Goal: Task Accomplishment & Management: Use online tool/utility

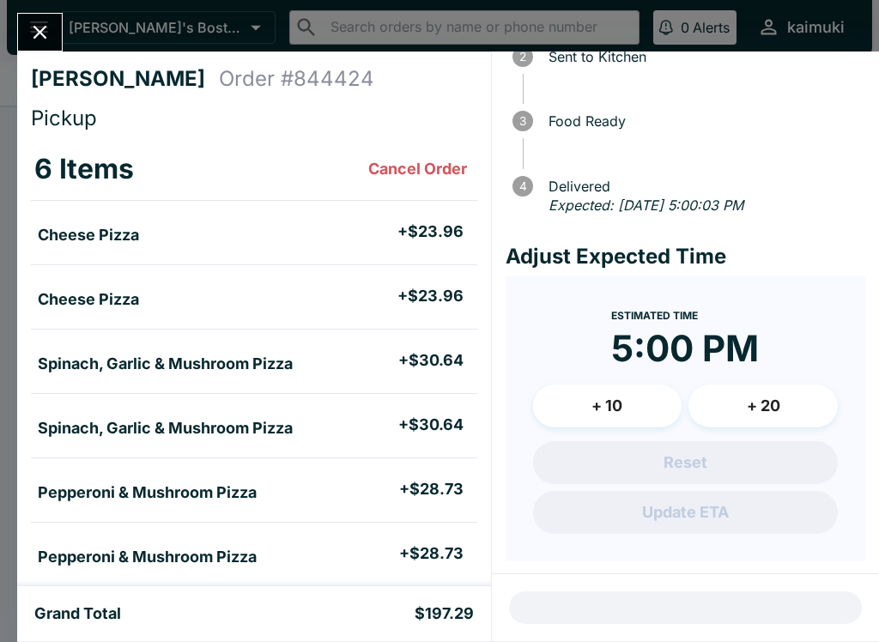
scroll to position [123, 0]
click at [42, 48] on button "Close" at bounding box center [40, 32] width 44 height 37
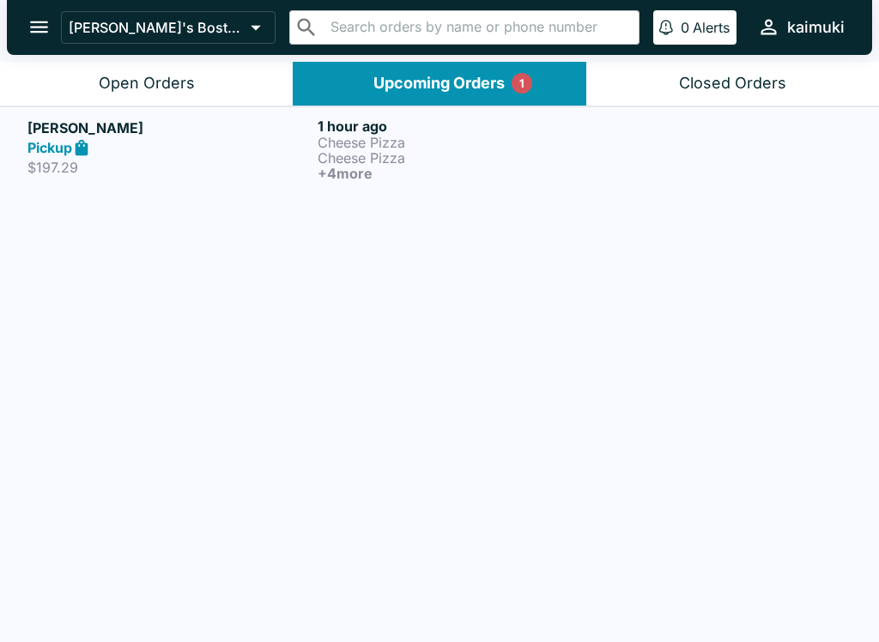
click at [166, 83] on div "Open Orders" at bounding box center [147, 84] width 96 height 20
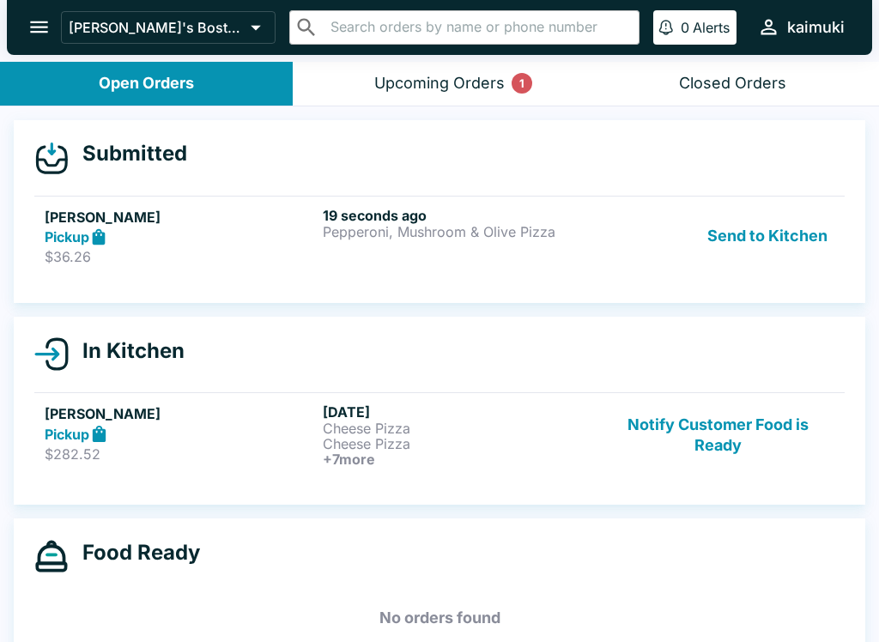
click at [244, 225] on h5 "[PERSON_NAME]" at bounding box center [180, 217] width 271 height 21
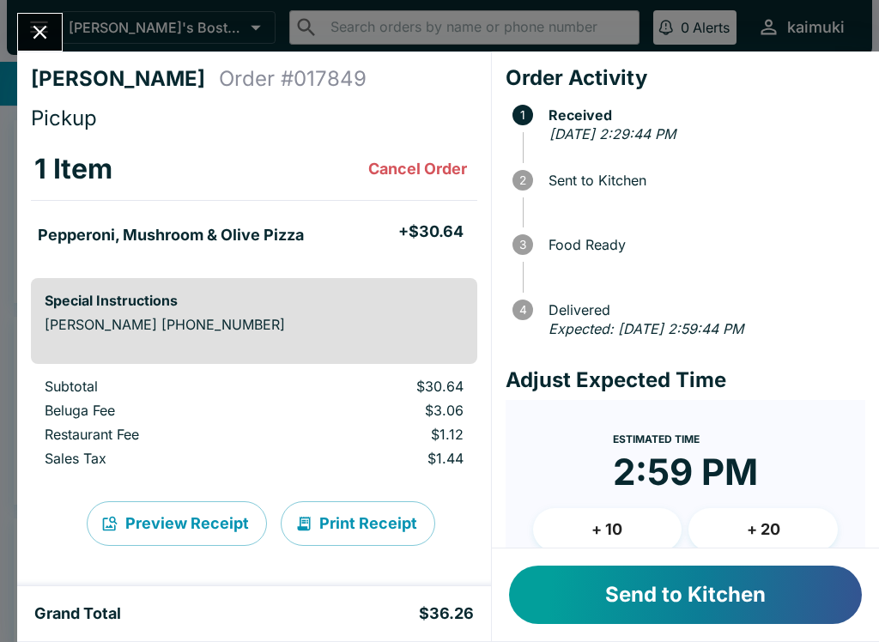
click at [659, 606] on button "Send to Kitchen" at bounding box center [685, 595] width 353 height 58
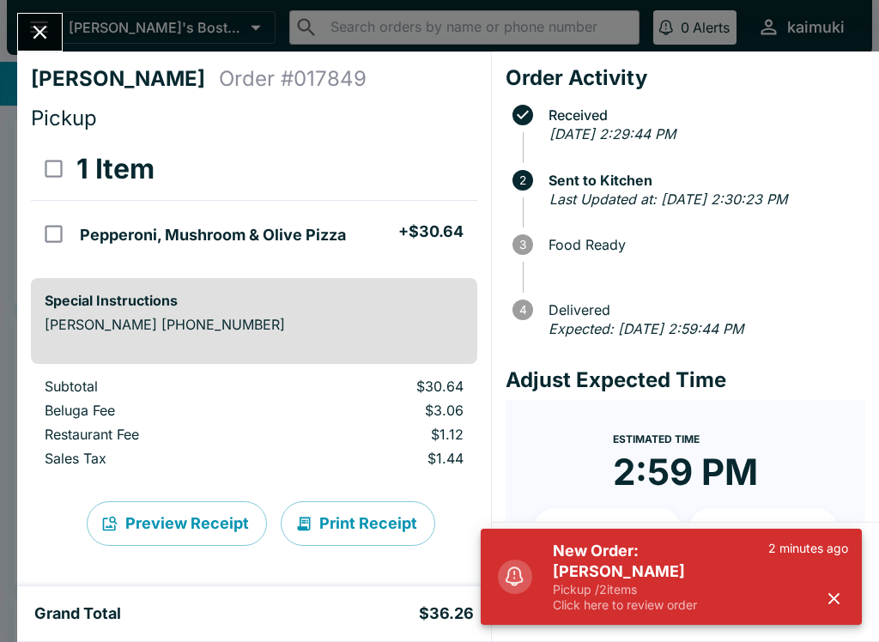
click at [35, 43] on icon "Close" at bounding box center [39, 32] width 23 height 23
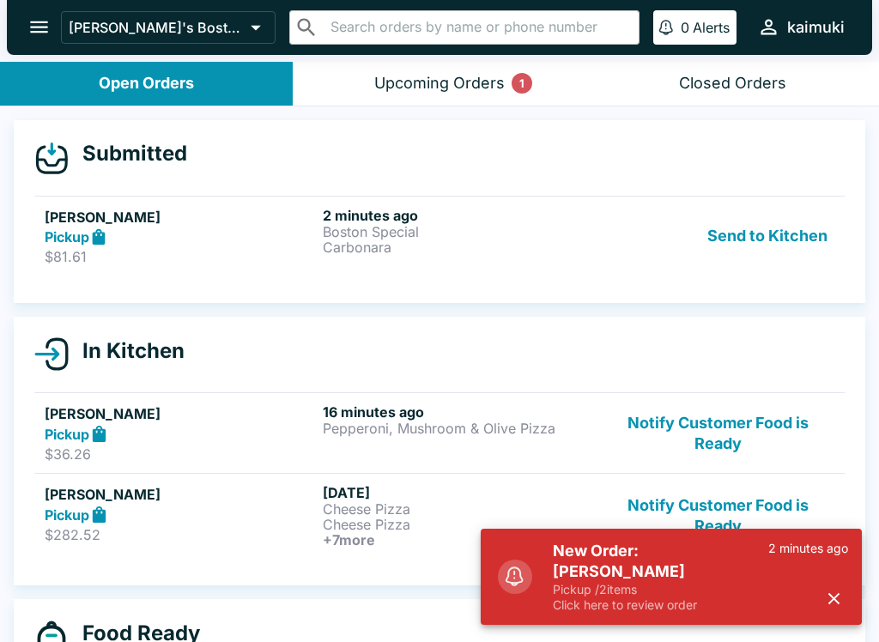
click at [191, 245] on div "Pickup" at bounding box center [180, 238] width 271 height 20
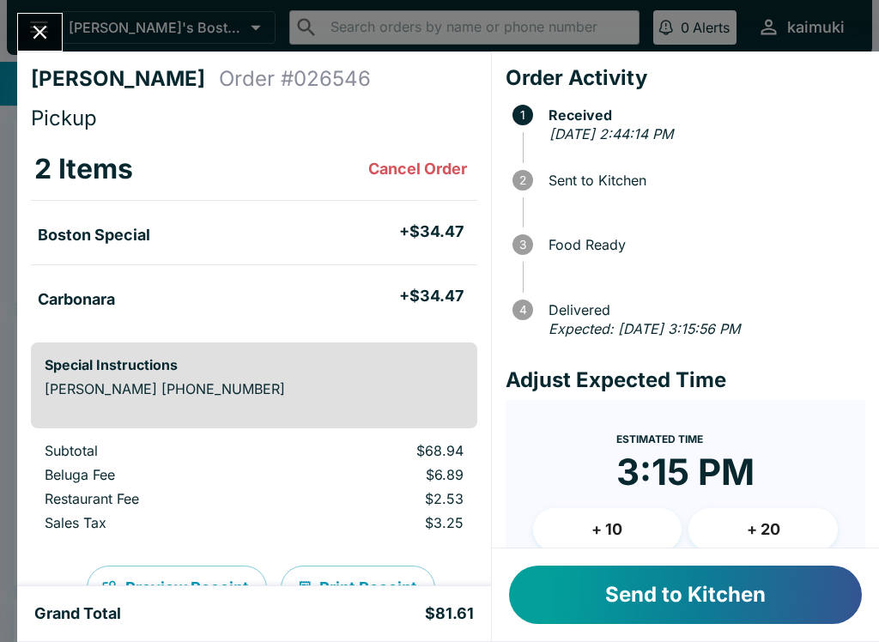
click at [682, 584] on button "Send to Kitchen" at bounding box center [685, 595] width 353 height 58
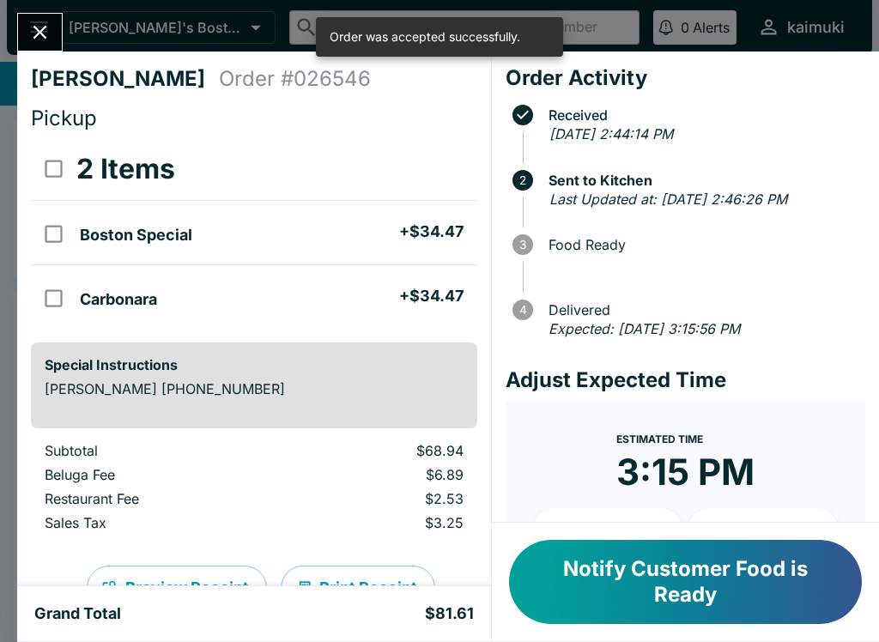
click at [34, 58] on div "[PERSON_NAME] Order # 026546 Pickup 2 Items Boston Special + $34.47 Carbonara +…" at bounding box center [254, 319] width 474 height 535
click at [54, 37] on button "Close" at bounding box center [40, 32] width 44 height 37
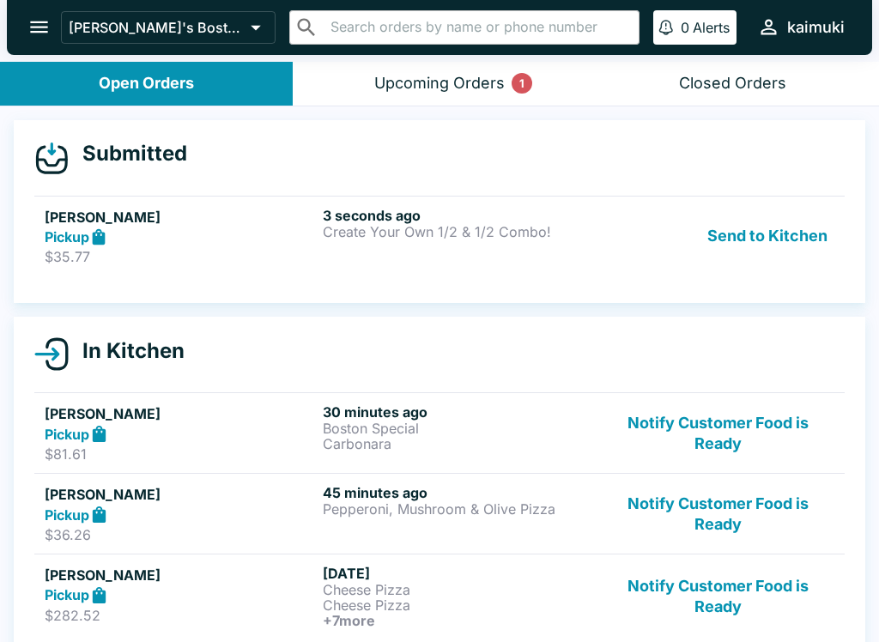
click at [325, 270] on link "[PERSON_NAME] Pickup $35.77 3 seconds ago Create Your Own 1/2 & 1/2 Combo! Send…" at bounding box center [439, 236] width 811 height 81
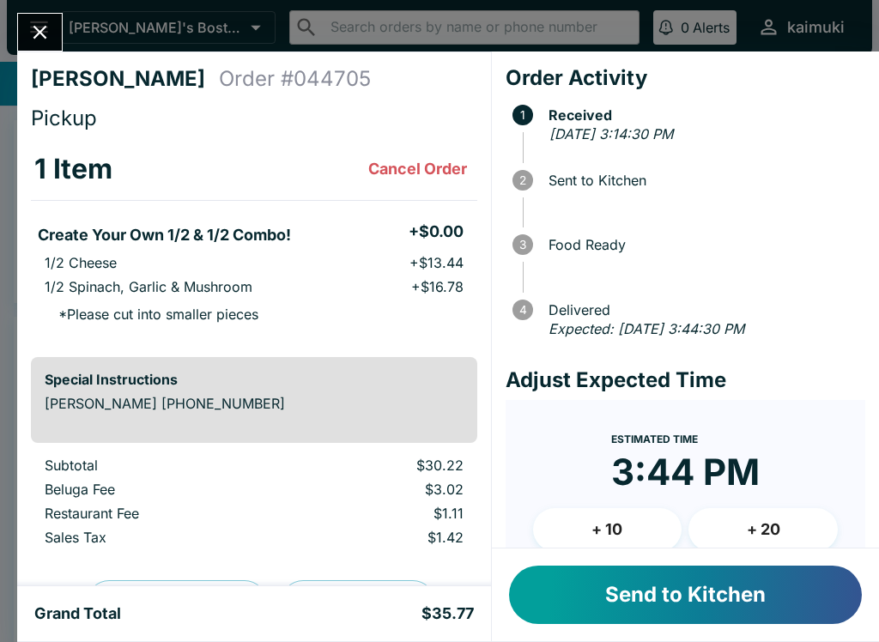
click at [660, 604] on button "Send to Kitchen" at bounding box center [685, 595] width 353 height 58
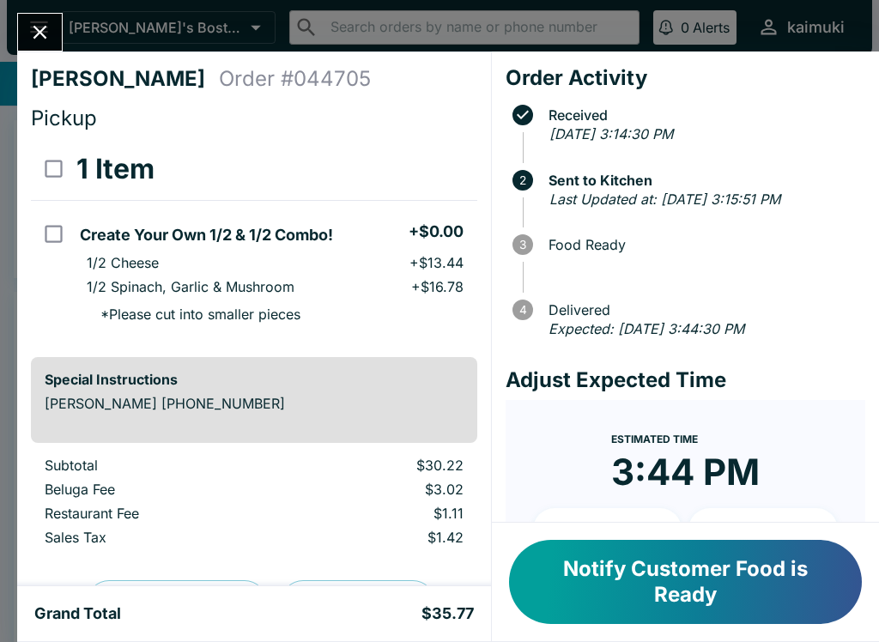
click at [61, 37] on button "Close" at bounding box center [40, 32] width 44 height 37
